Goal: Communication & Community: Participate in discussion

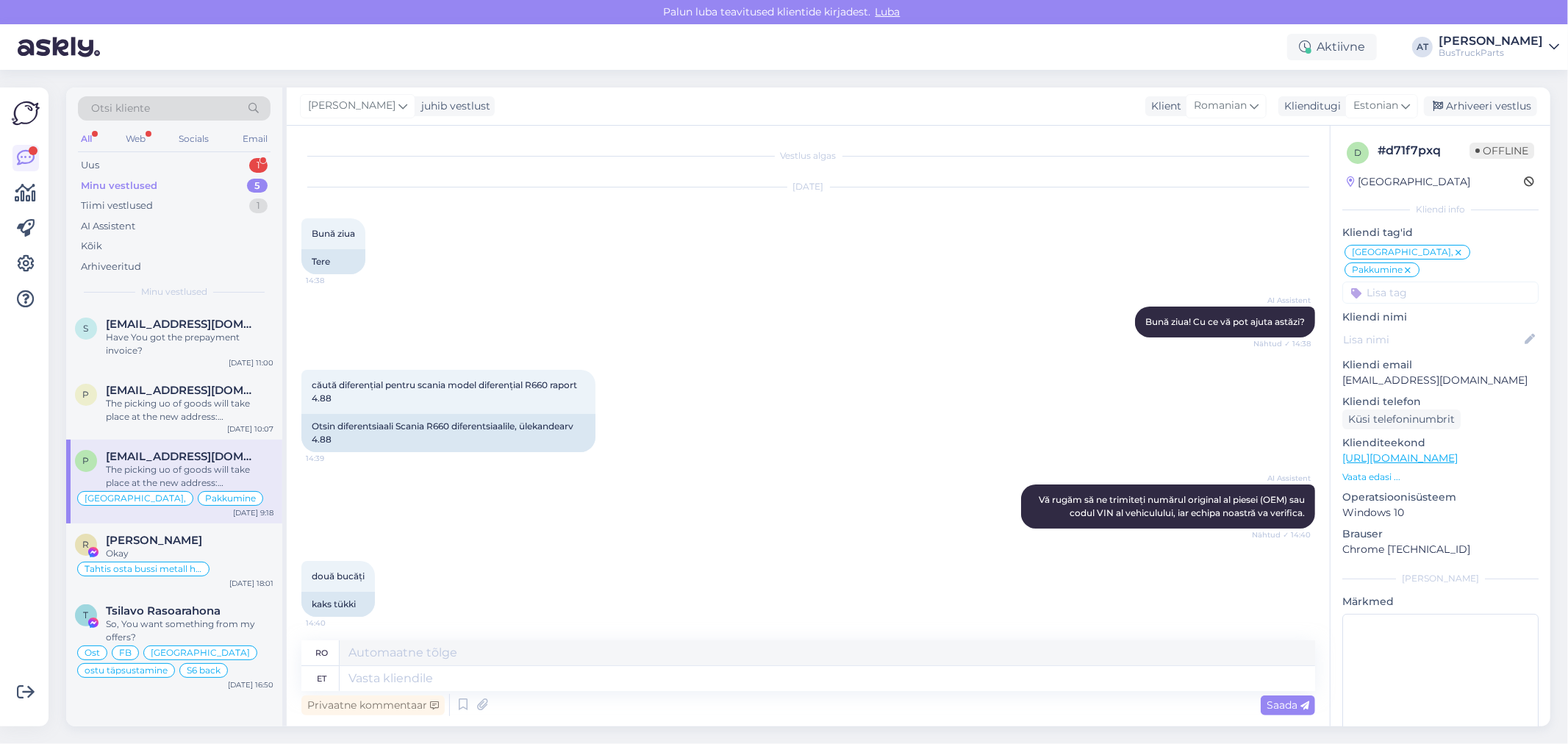
scroll to position [4107, 0]
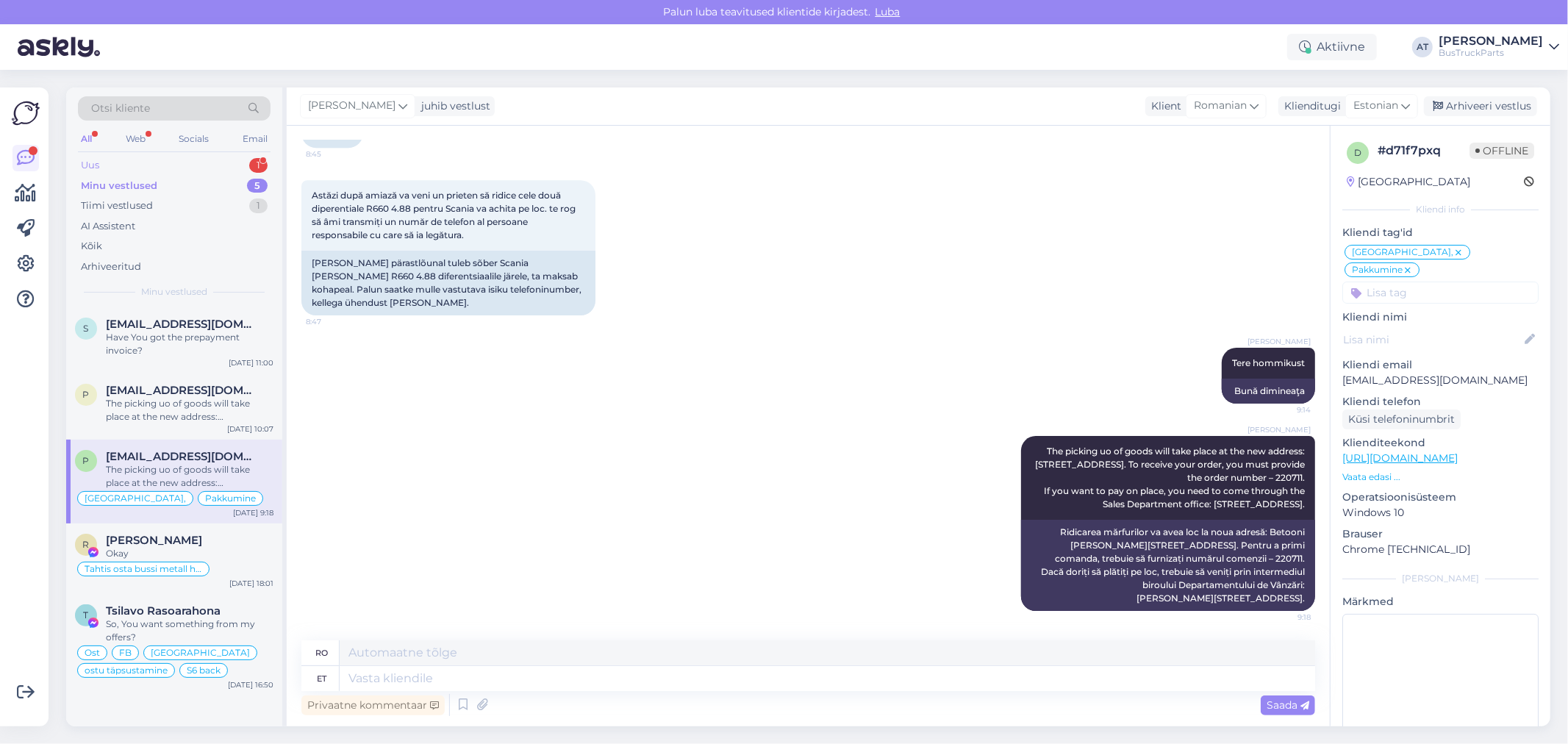
click at [150, 157] on div "Uus 1" at bounding box center [175, 165] width 193 height 20
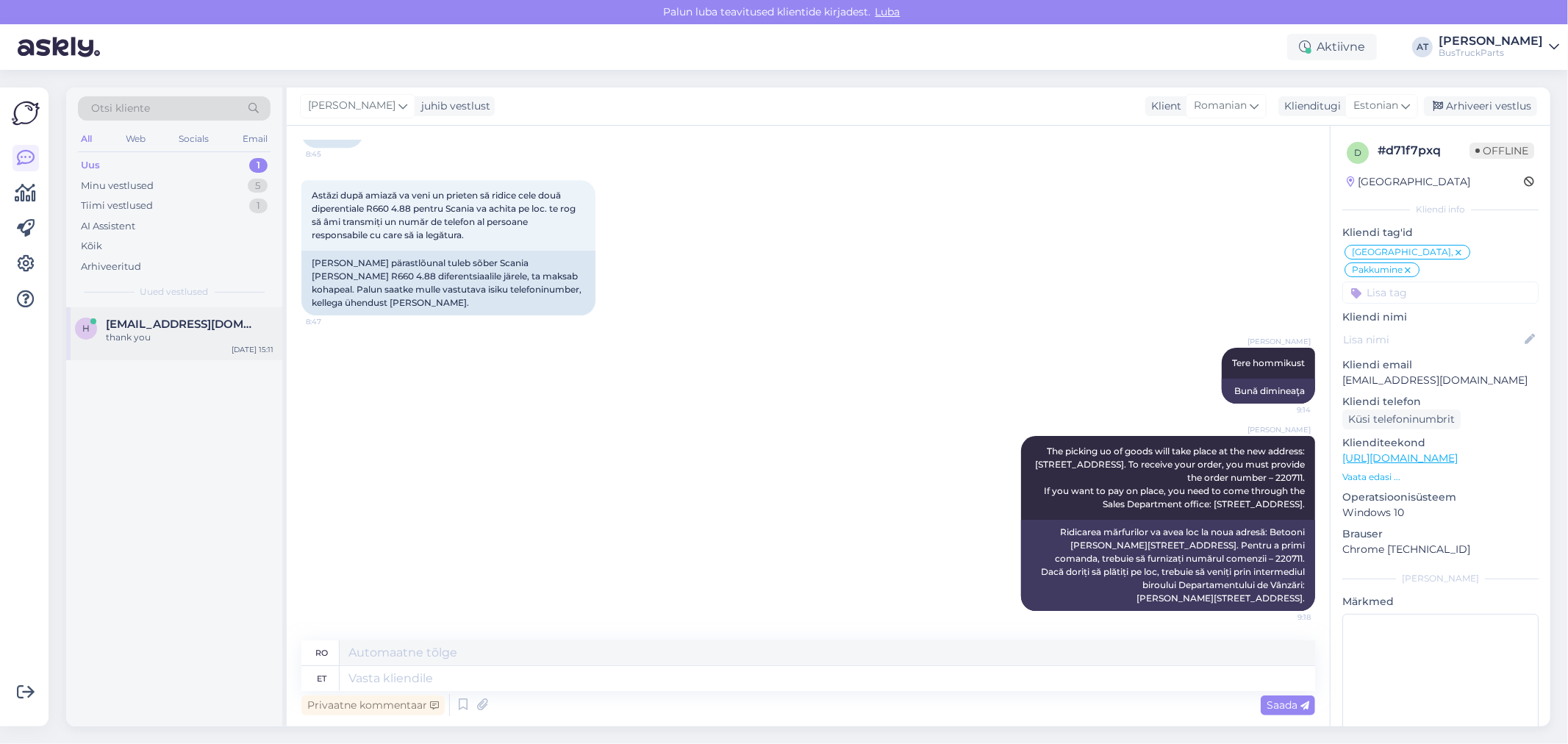
click at [197, 321] on span "[EMAIL_ADDRESS][DOMAIN_NAME]" at bounding box center [183, 324] width 153 height 13
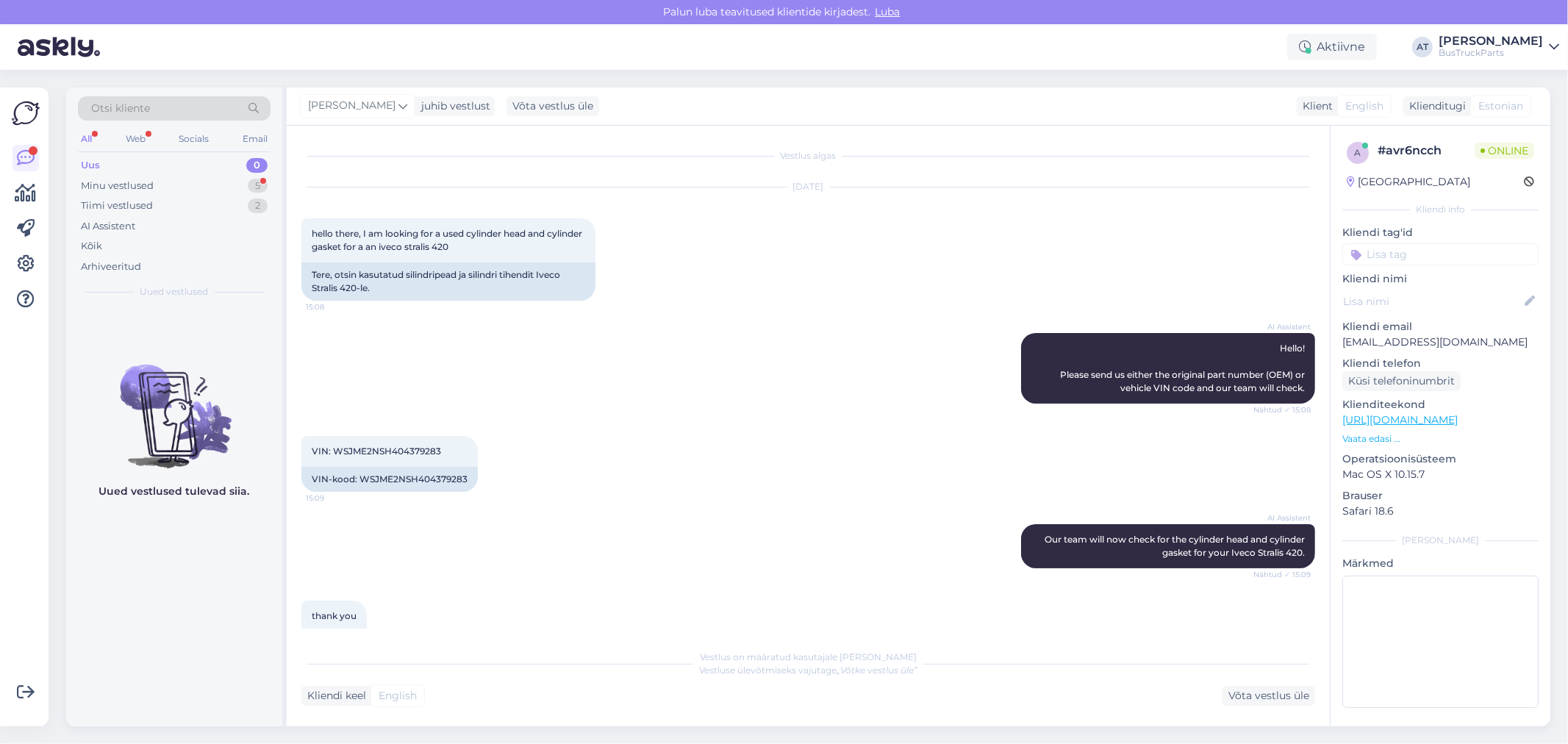
scroll to position [612, 0]
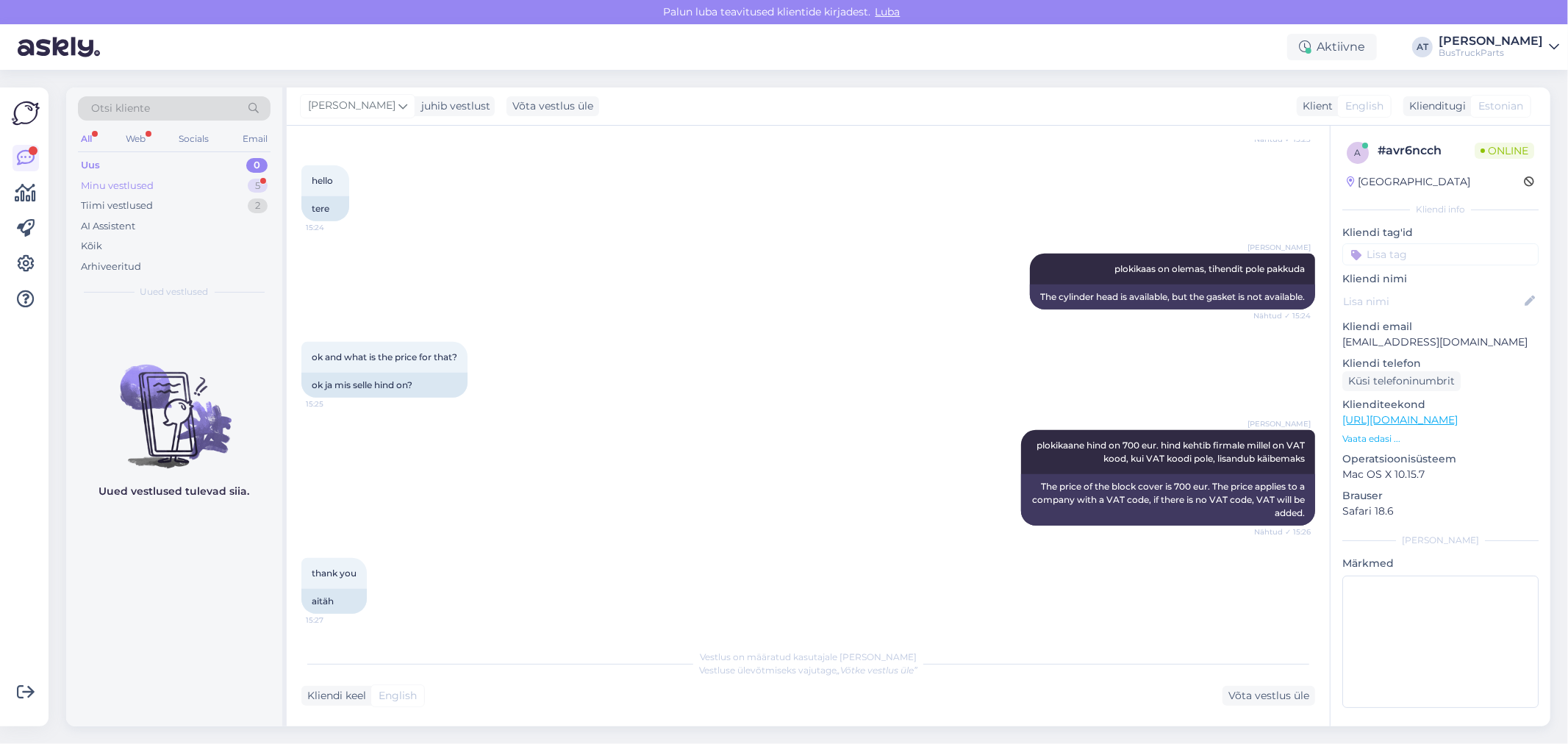
click at [110, 181] on div "Minu vestlused" at bounding box center [118, 185] width 73 height 14
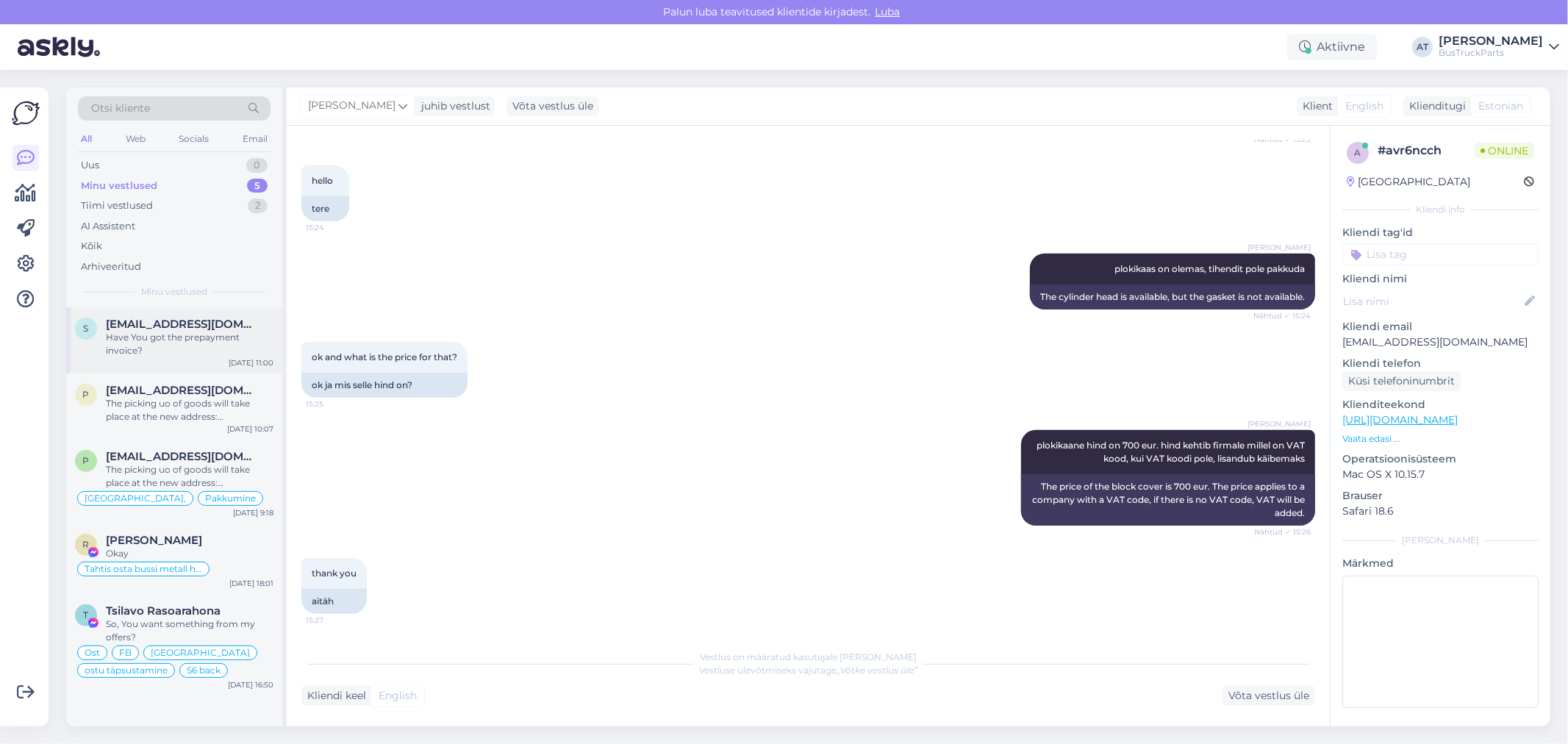
click at [207, 326] on span "[EMAIL_ADDRESS][DOMAIN_NAME]" at bounding box center [183, 324] width 153 height 13
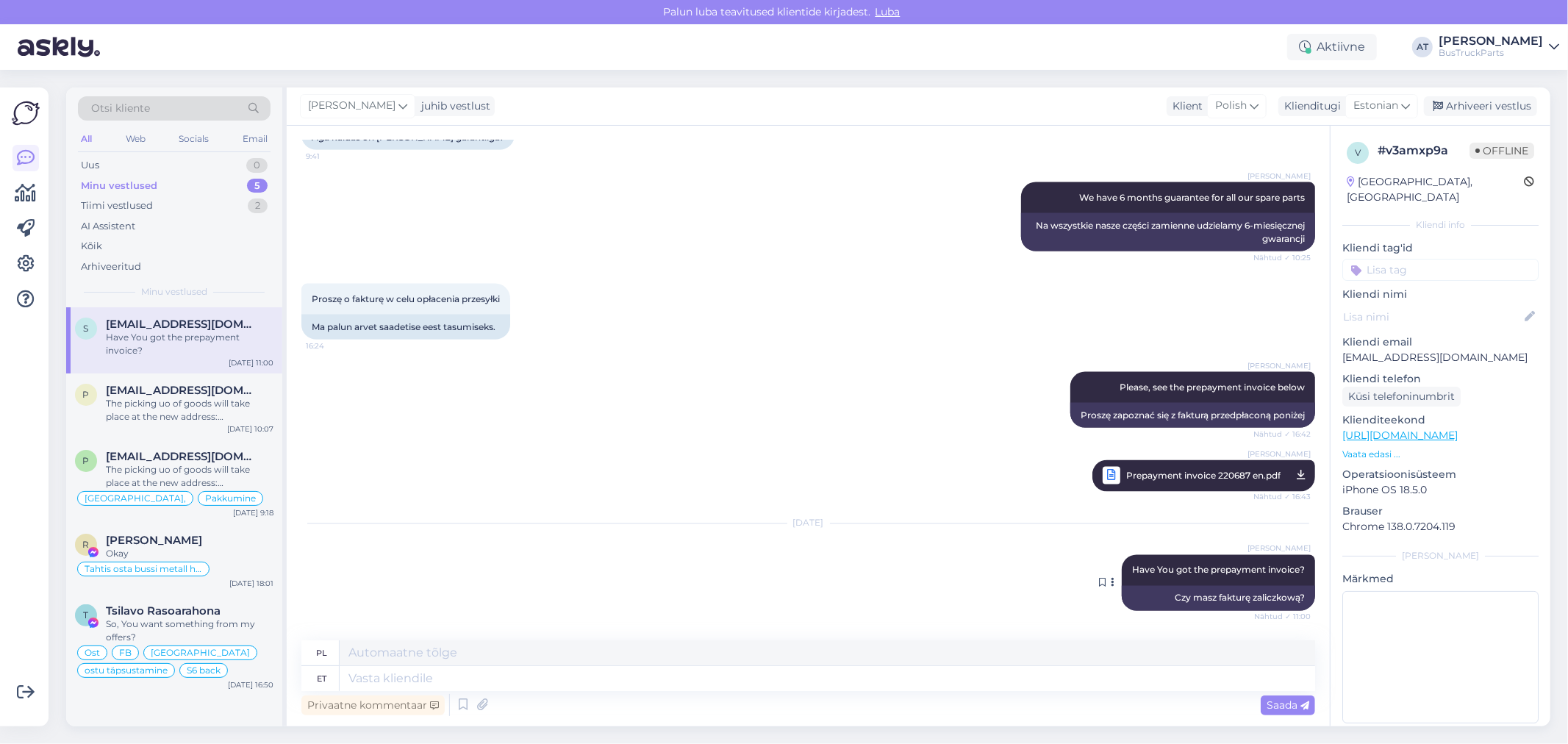
scroll to position [2034, 0]
click at [202, 416] on div "The picking uo of goods will take place at the new address: [STREET_ADDRESS]. T…" at bounding box center [190, 410] width 168 height 27
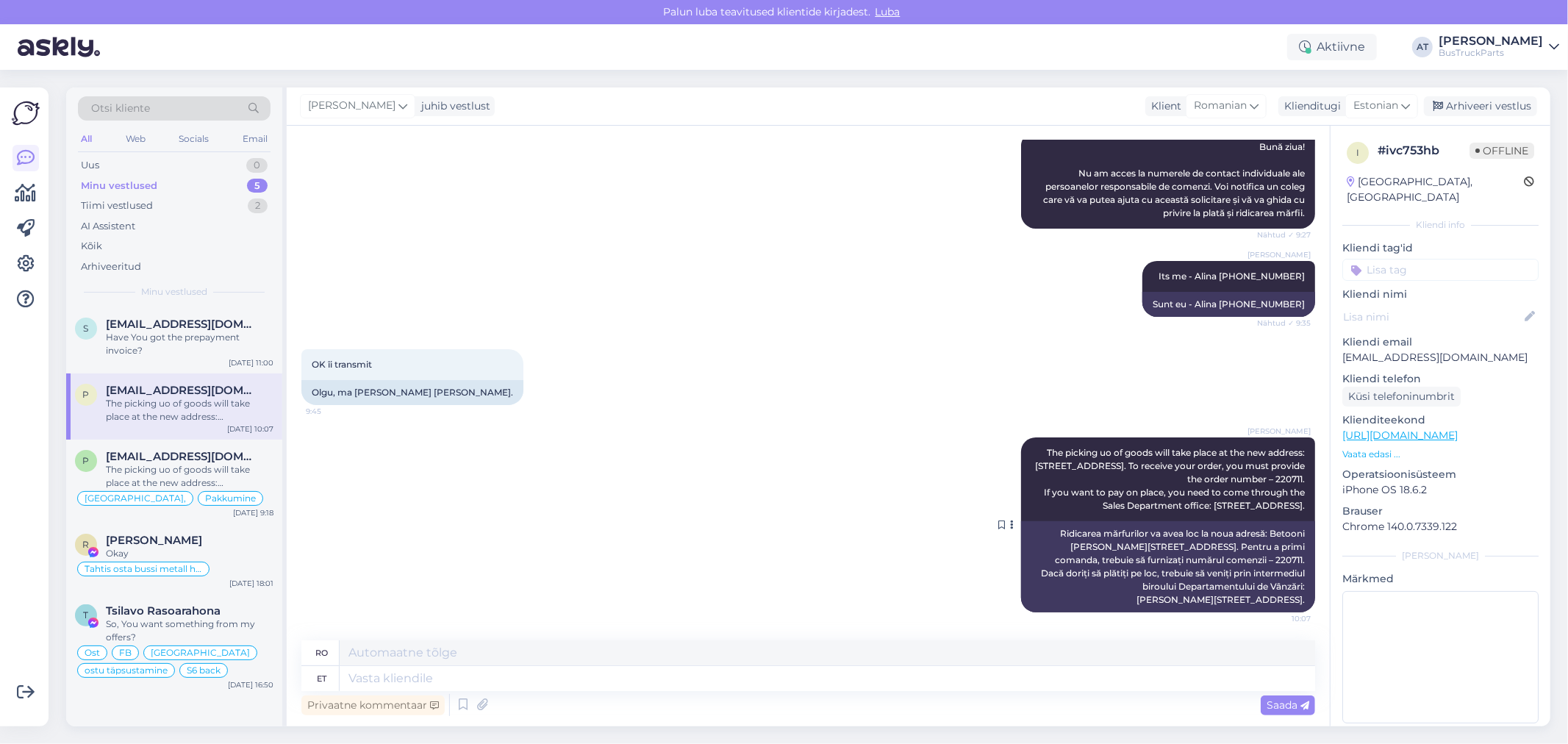
click at [1068, 487] on span "The picking uo of goods will take place at the new address: [STREET_ADDRESS]. T…" at bounding box center [1171, 479] width 272 height 64
click at [1200, 477] on span "The picking uo of goods will take place at the new address: [STREET_ADDRESS]. T…" at bounding box center [1171, 479] width 272 height 64
drag, startPoint x: 1030, startPoint y: 490, endPoint x: 1093, endPoint y: 490, distance: 63.0
click at [1093, 490] on div "[PERSON_NAME] The picking uo of goods will take place at the new address: [STRE…" at bounding box center [1169, 479] width 294 height 84
click at [200, 342] on div "Have You got the prepayment invoice?" at bounding box center [190, 344] width 168 height 27
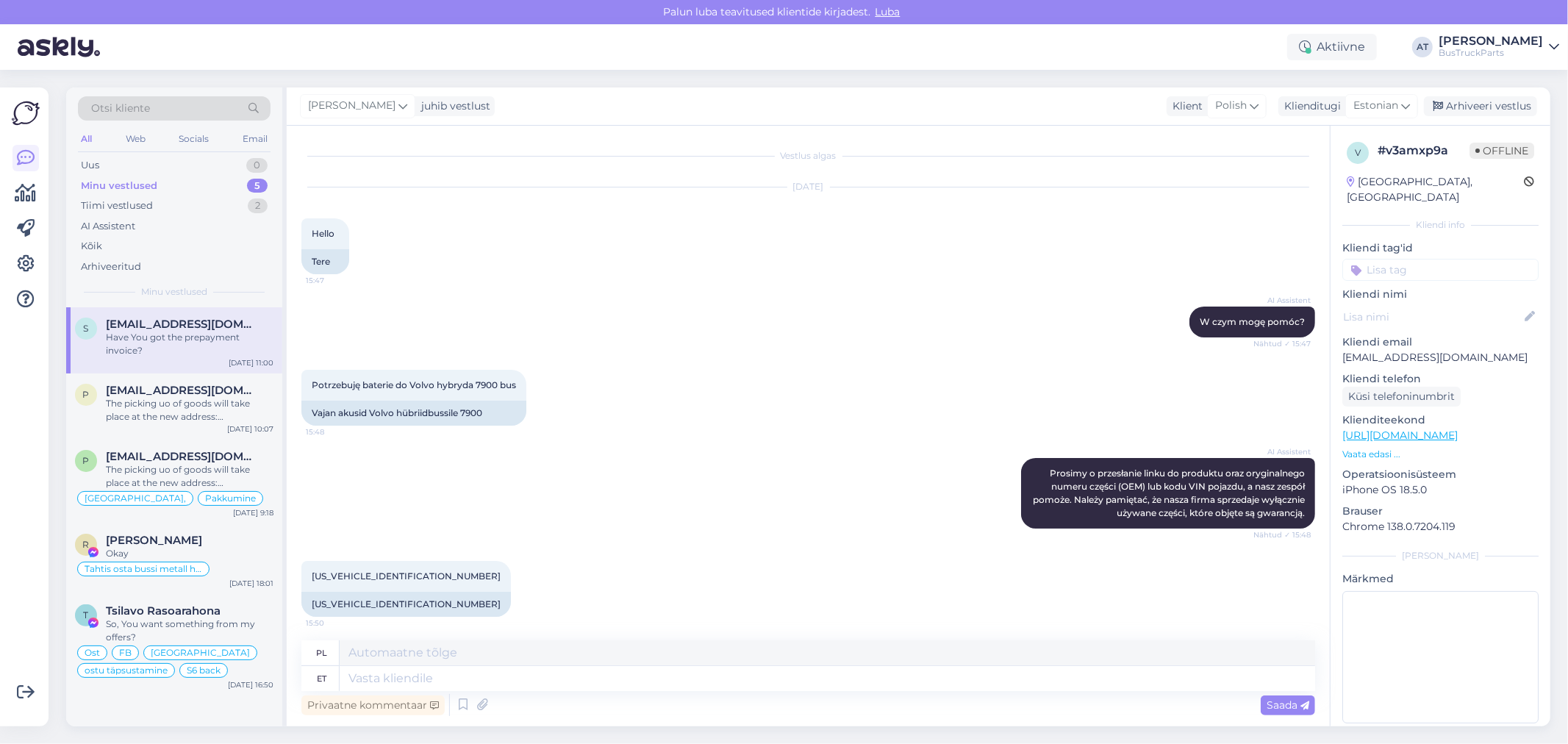
scroll to position [2035, 0]
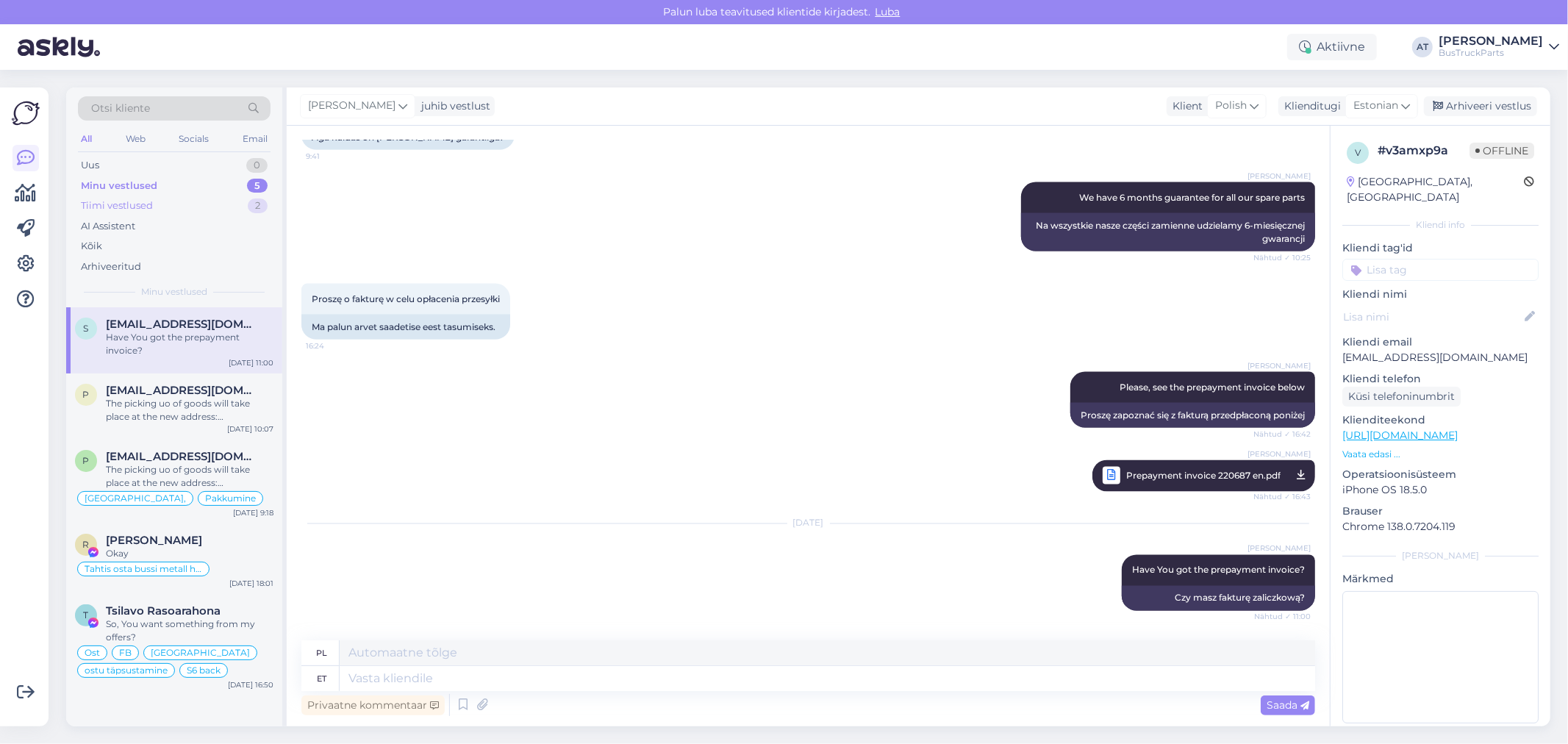
click at [104, 203] on div "Tiimi vestlused" at bounding box center [117, 206] width 72 height 14
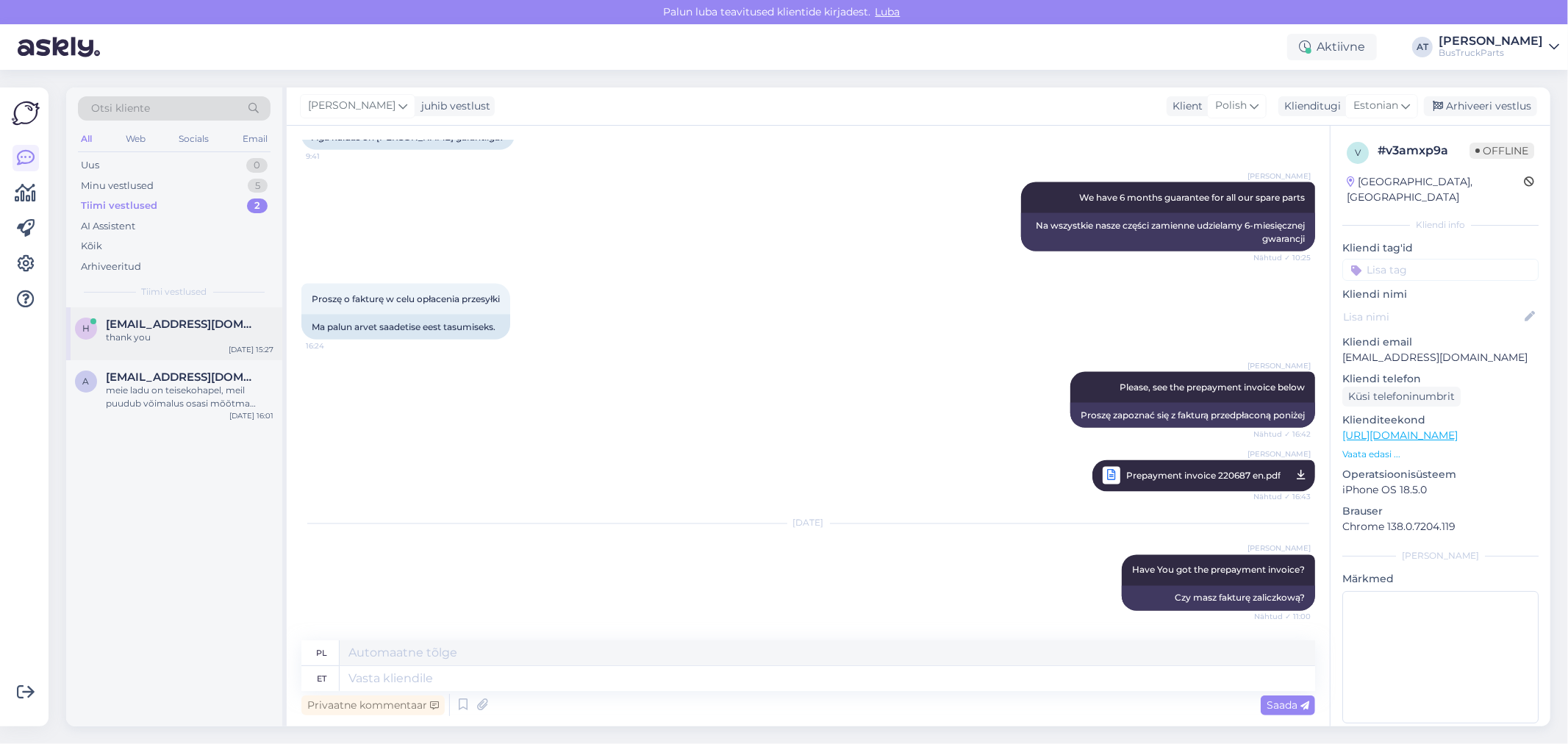
click at [167, 342] on div "thank you" at bounding box center [190, 337] width 168 height 13
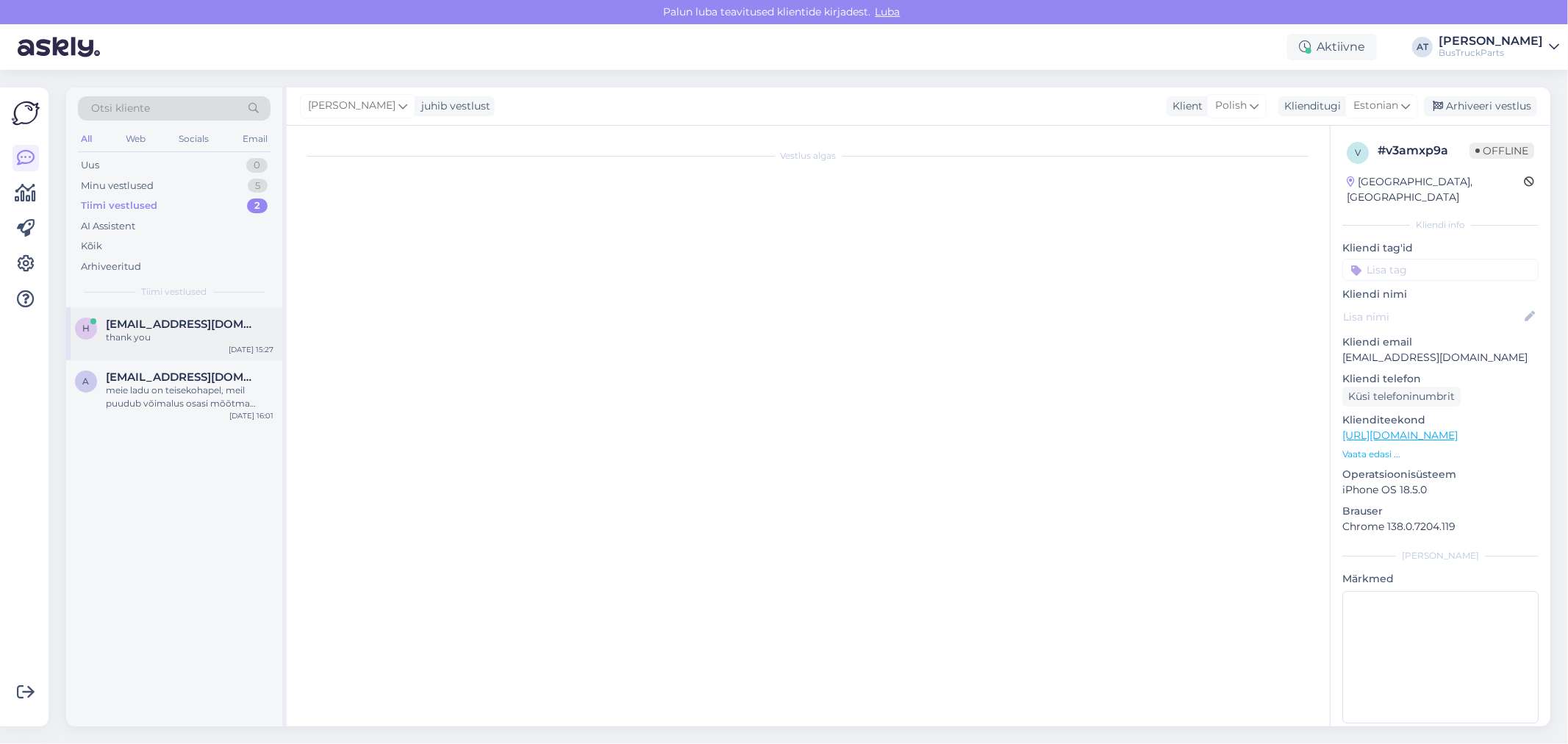
scroll to position [612, 0]
